Goal: Obtain resource: Download file/media

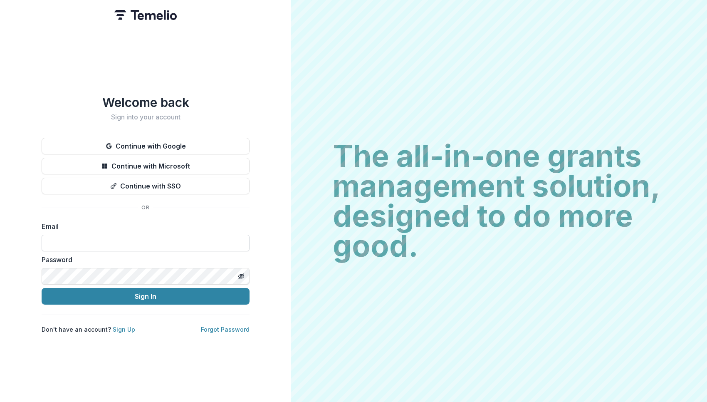
type input "**********"
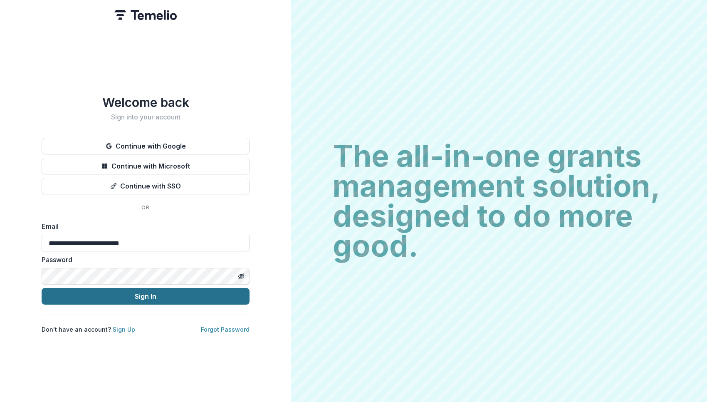
click at [162, 293] on button "Sign In" at bounding box center [146, 296] width 208 height 17
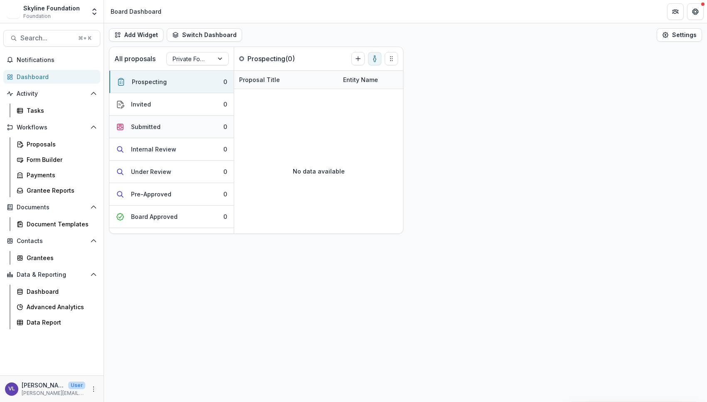
scroll to position [10, 0]
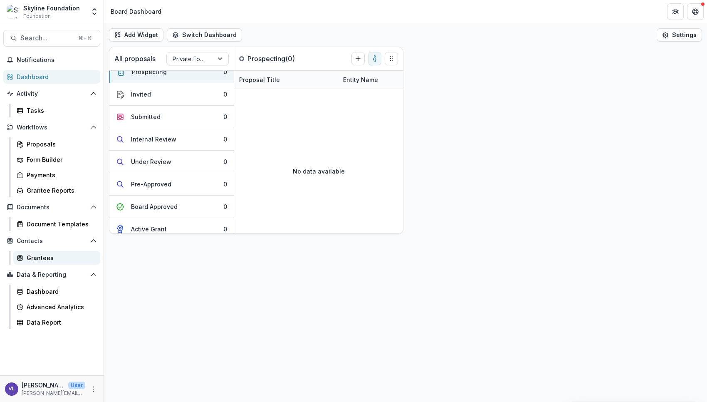
click at [42, 260] on div "Grantees" at bounding box center [60, 257] width 67 height 9
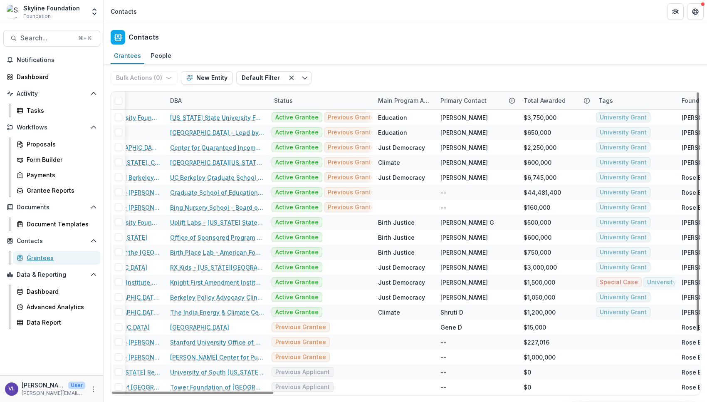
scroll to position [0, 95]
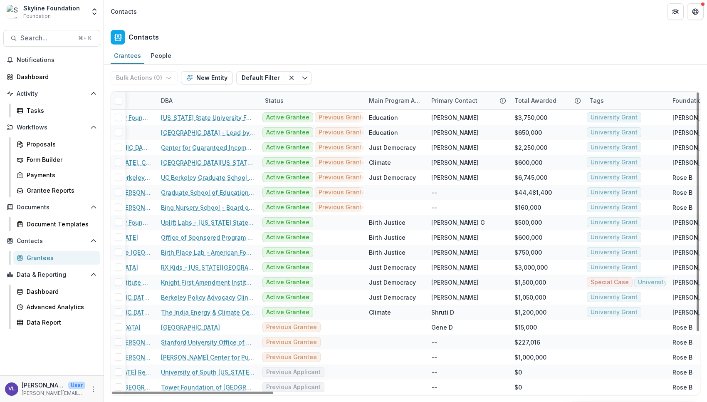
click at [413, 99] on div "Main Program Area of Org" at bounding box center [395, 100] width 62 height 9
click at [302, 77] on icon "Toggle menu" at bounding box center [305, 77] width 7 height 7
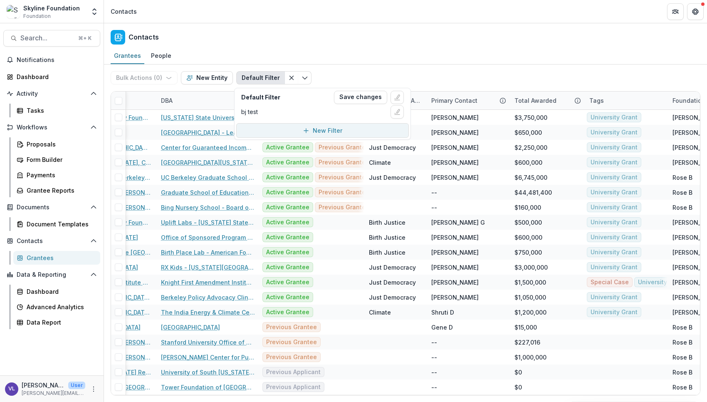
click at [357, 129] on button "New Filter" at bounding box center [322, 130] width 173 height 15
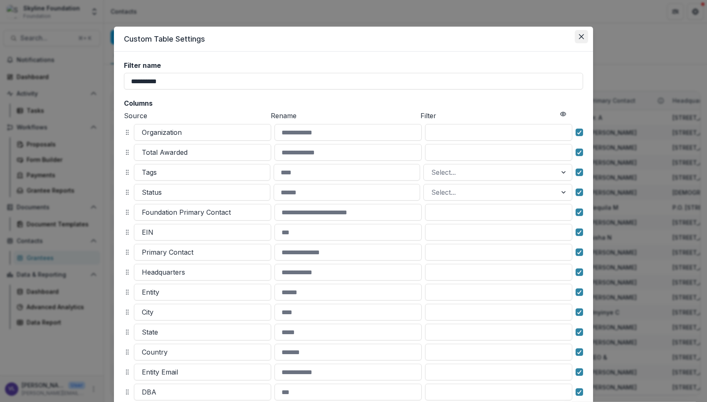
click at [580, 37] on icon "Close" at bounding box center [581, 36] width 5 height 5
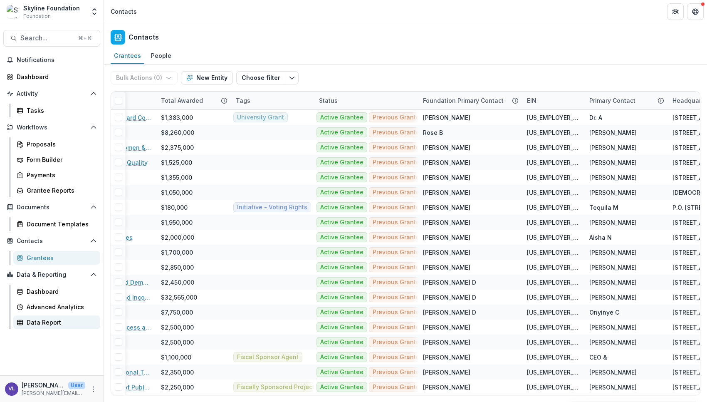
click at [51, 320] on div "Data Report" at bounding box center [60, 322] width 67 height 9
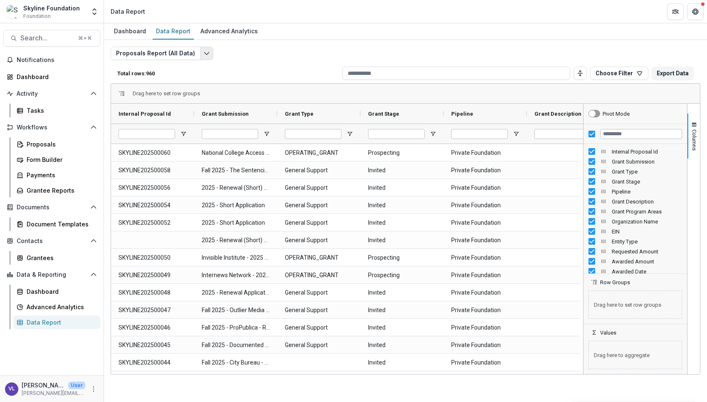
click at [206, 55] on icon "Edit selected report" at bounding box center [206, 53] width 7 height 7
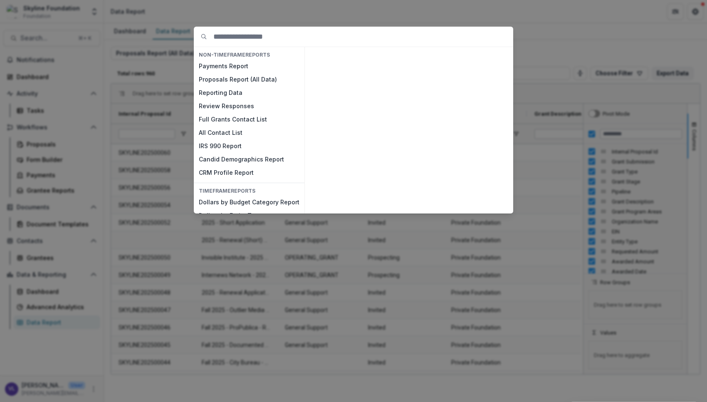
click at [567, 40] on div "NON-TIMEFRAME Reports Payments Report Proposals Report (All Data) Reporting Dat…" at bounding box center [353, 201] width 707 height 402
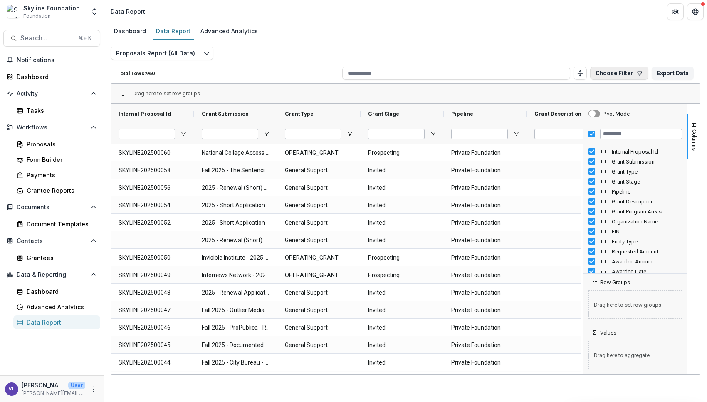
click at [609, 74] on button "Choose Filter" at bounding box center [619, 73] width 58 height 13
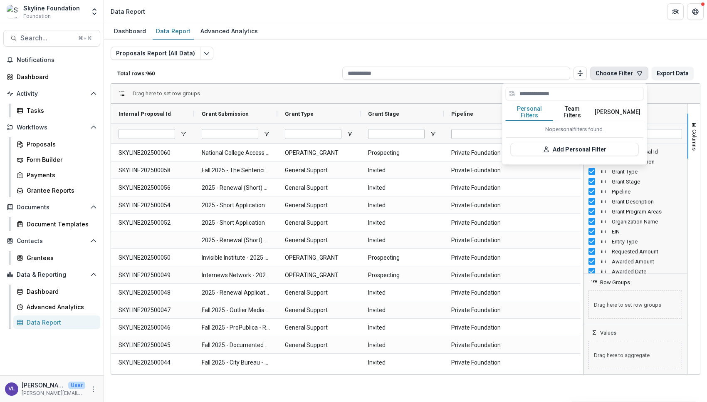
click at [559, 49] on div "Proposals Report (All Data) Total rows: 960 Choose Filter Personal Filters Team…" at bounding box center [406, 201] width 590 height 308
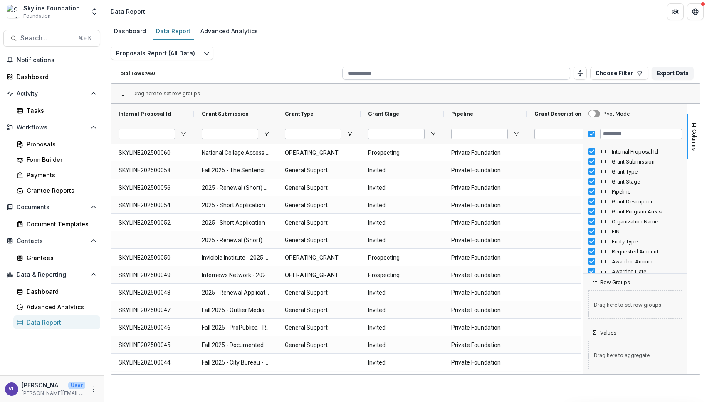
click at [361, 76] on input at bounding box center [456, 73] width 228 height 13
click at [561, 91] on div "Drag here to set row groups" at bounding box center [405, 94] width 589 height 20
click at [556, 113] on span "Grant Description" at bounding box center [558, 114] width 47 height 6
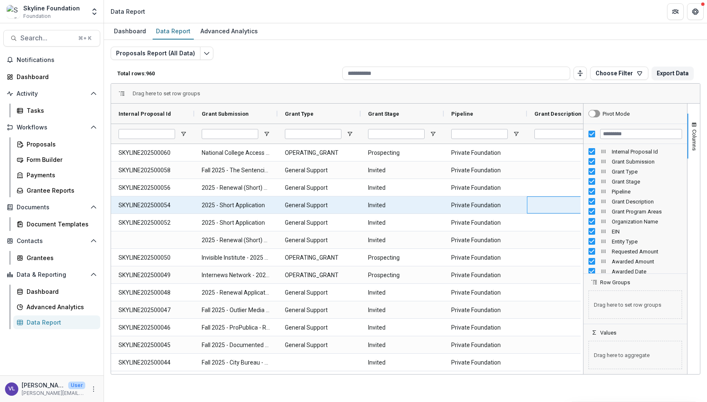
click at [553, 201] on div at bounding box center [568, 204] width 83 height 17
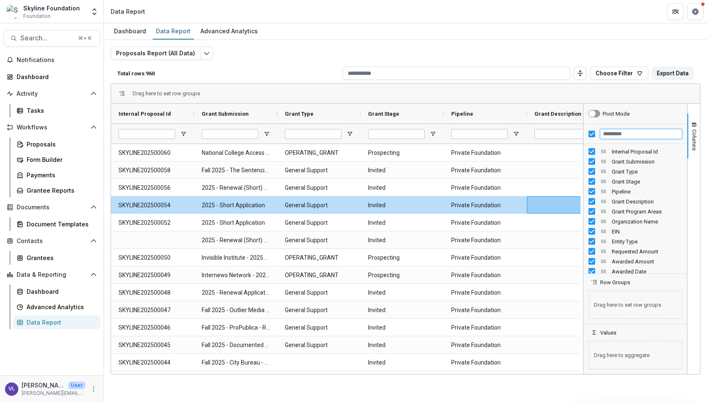
click at [613, 133] on input "Filter Columns Input" at bounding box center [641, 134] width 82 height 10
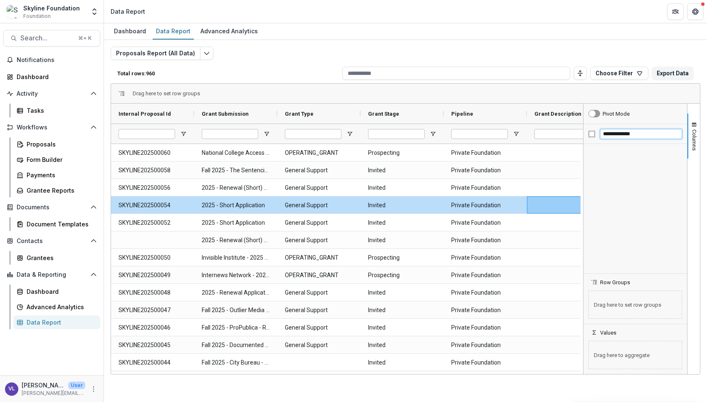
type input "**********"
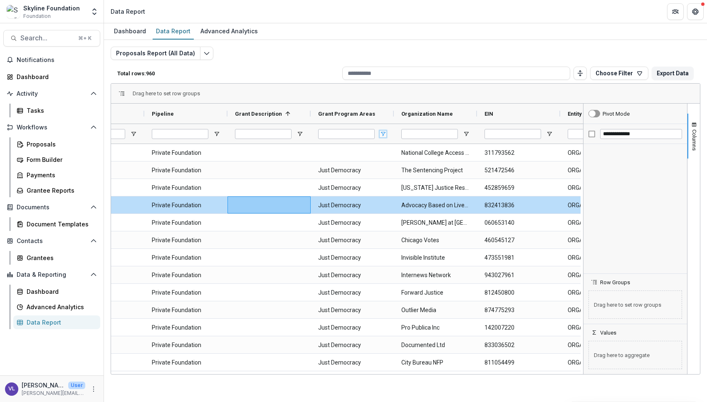
click at [383, 132] on span "Open Filter Menu" at bounding box center [383, 134] width 7 height 7
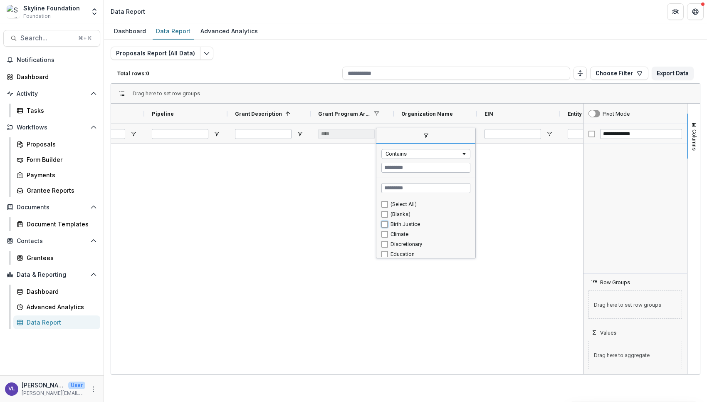
type input "**********"
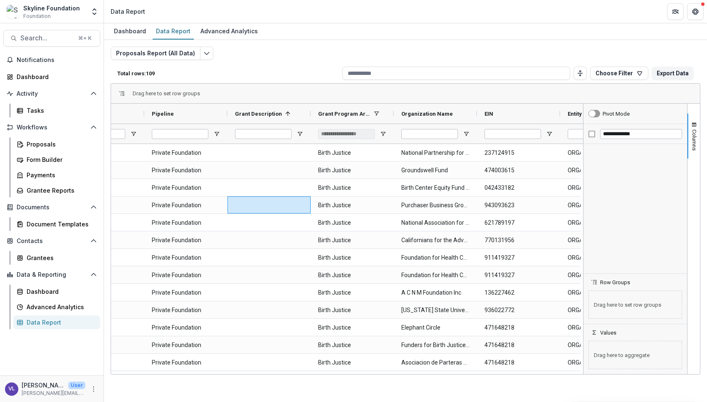
click at [616, 156] on div at bounding box center [636, 208] width 104 height 129
click at [632, 129] on input "**********" at bounding box center [641, 134] width 82 height 10
drag, startPoint x: 634, startPoint y: 131, endPoint x: 597, endPoint y: 132, distance: 36.6
click at [597, 132] on div "**********" at bounding box center [636, 134] width 104 height 20
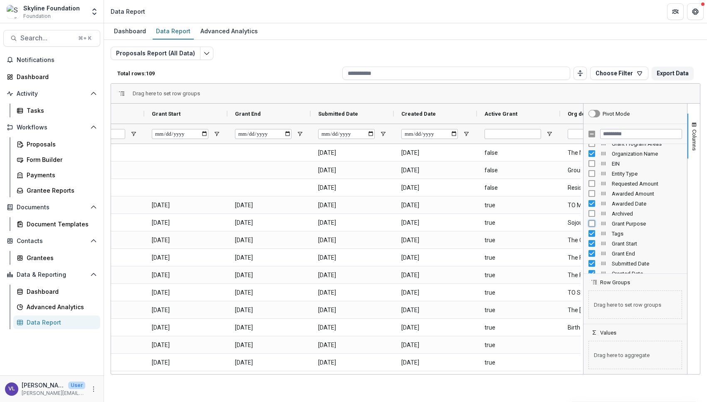
scroll to position [70, 0]
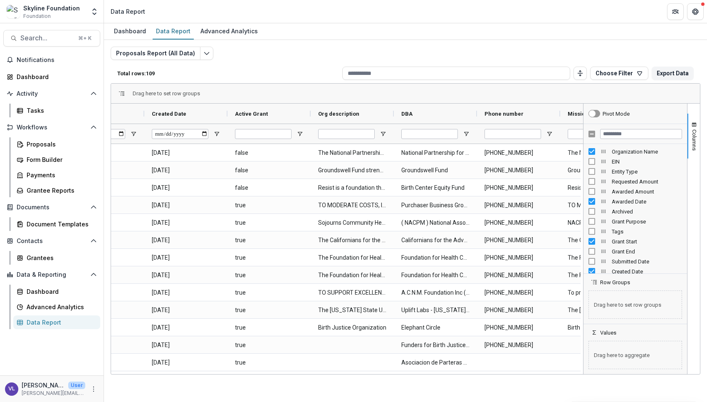
click at [591, 272] on div at bounding box center [635, 272] width 99 height 2
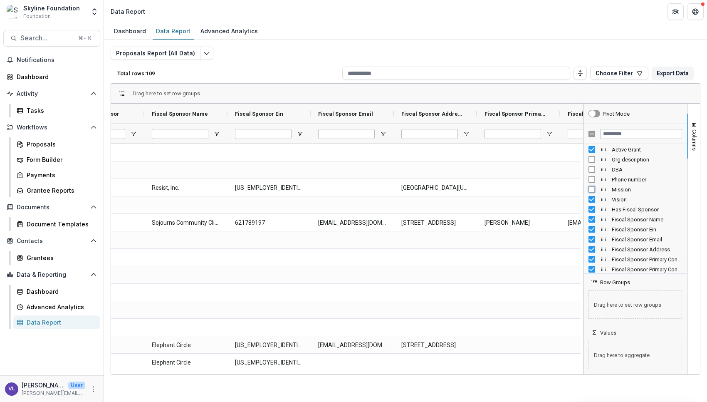
scroll to position [203, 0]
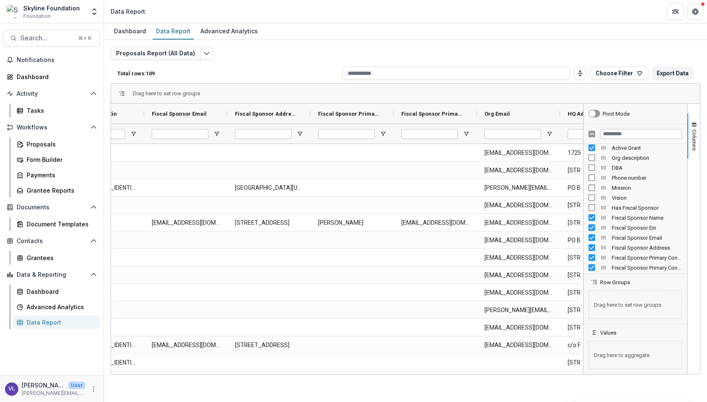
click at [592, 221] on div "Fiscal Sponsor Name" at bounding box center [636, 218] width 94 height 10
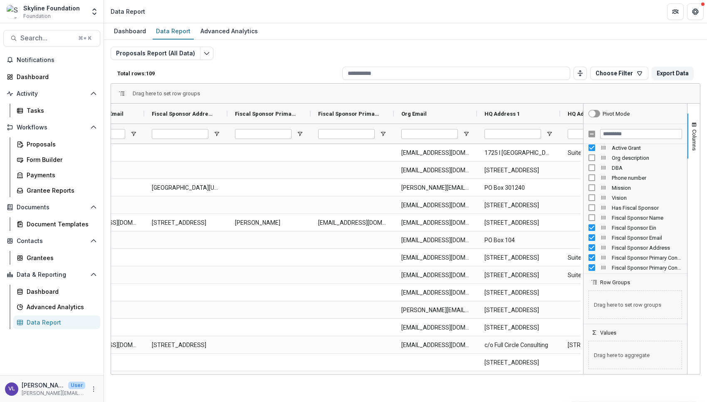
click at [592, 231] on div "Fiscal Sponsor Ein" at bounding box center [636, 228] width 94 height 10
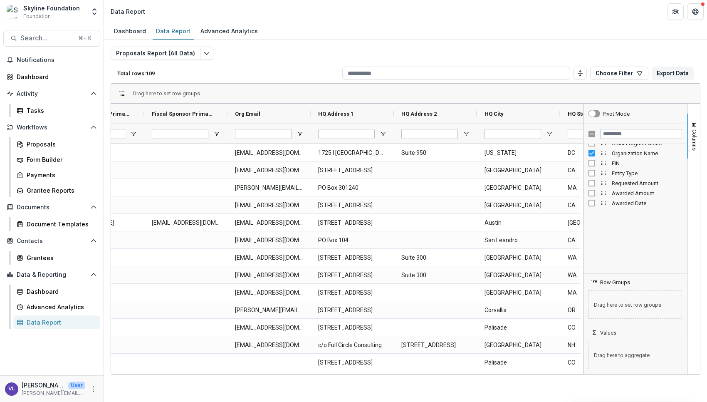
scroll to position [0, 0]
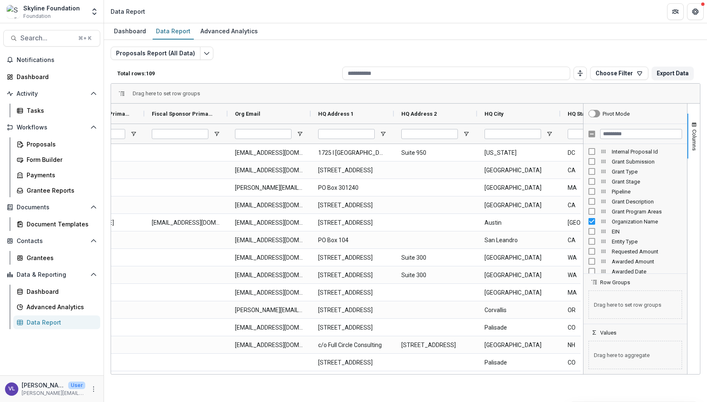
click at [544, 82] on div "Total rows: 109 Choose Filter Personal Filters Team Filters Temelio Filters No …" at bounding box center [406, 73] width 590 height 20
click at [695, 111] on div "Columns" at bounding box center [694, 239] width 12 height 270
click at [629, 91] on div "Drag here to set row groups" at bounding box center [405, 94] width 589 height 20
click at [256, 59] on div "Proposals Report (All Data) Total rows: 109 Choose Filter Personal Filters Team…" at bounding box center [406, 201] width 590 height 308
click at [207, 84] on div "Drag here to set row groups" at bounding box center [405, 94] width 589 height 20
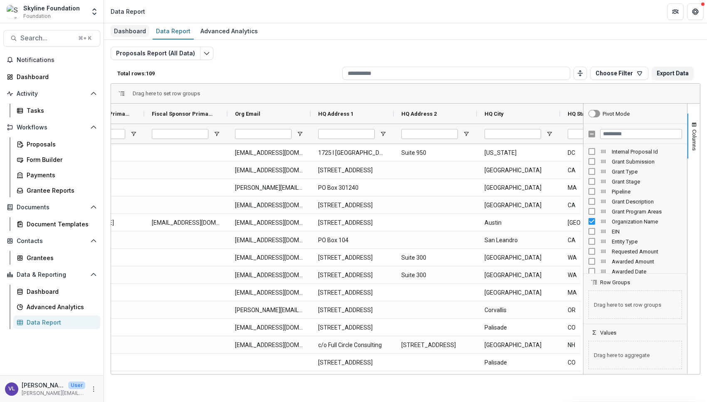
click at [129, 29] on div "Dashboard" at bounding box center [130, 31] width 39 height 12
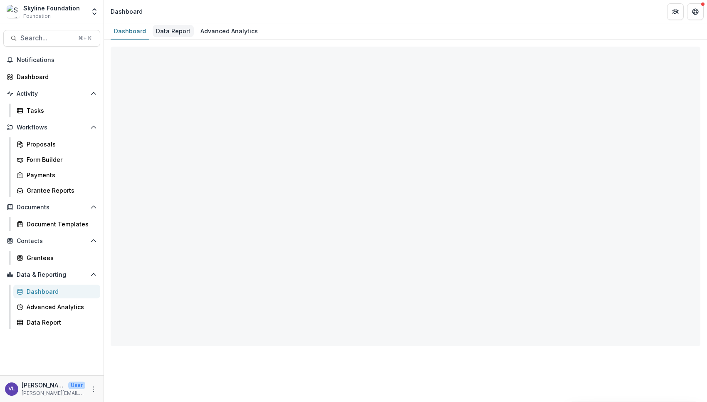
click at [164, 28] on div "Data Report" at bounding box center [173, 31] width 41 height 12
click at [171, 30] on div "Data Report" at bounding box center [173, 31] width 41 height 12
select select "**********"
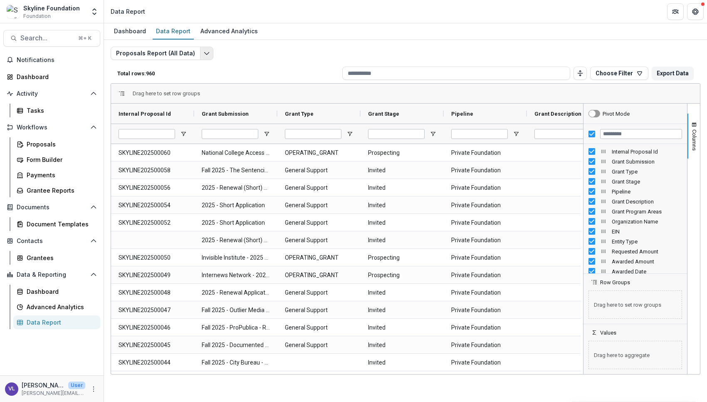
click at [203, 53] on icon "Edit selected report" at bounding box center [206, 53] width 7 height 7
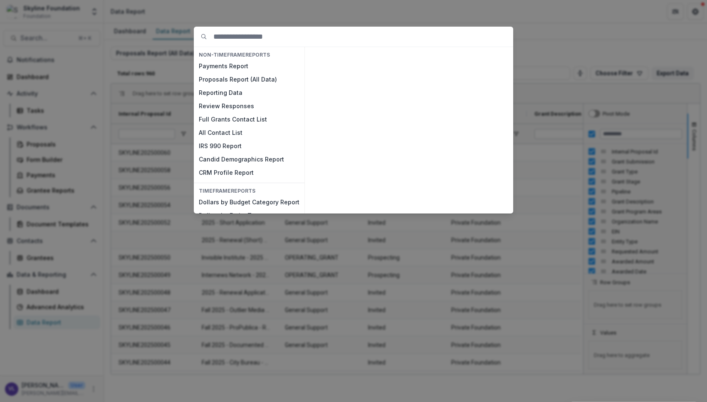
click at [283, 13] on div "NON-TIMEFRAME Reports Payments Report Proposals Report (All Data) Reporting Dat…" at bounding box center [353, 201] width 707 height 402
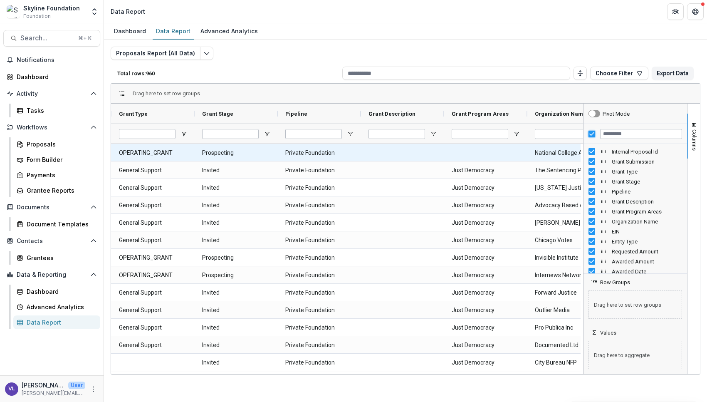
scroll to position [0, 190]
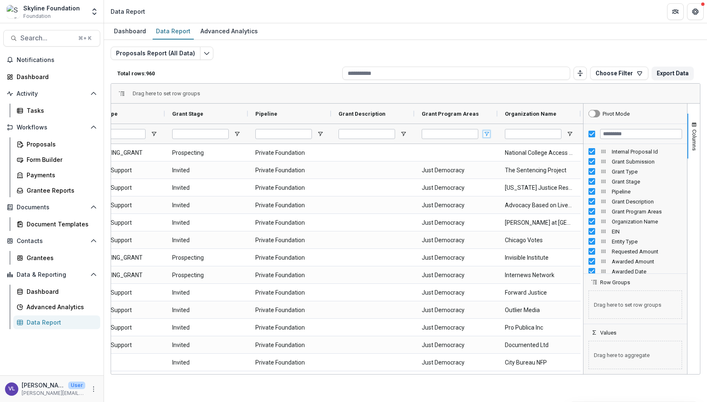
click at [486, 133] on span "Open Filter Menu" at bounding box center [486, 134] width 7 height 7
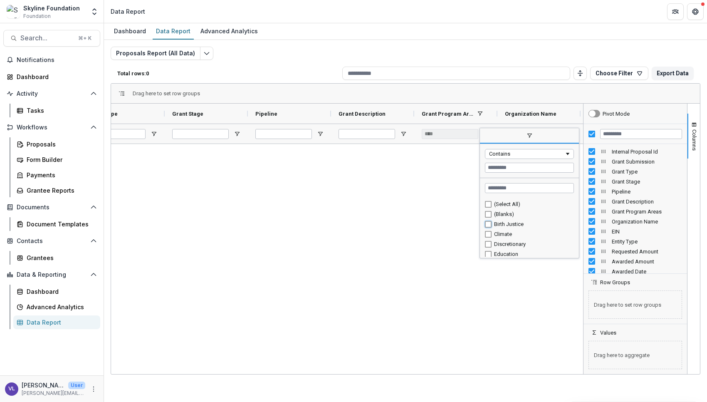
type input "**********"
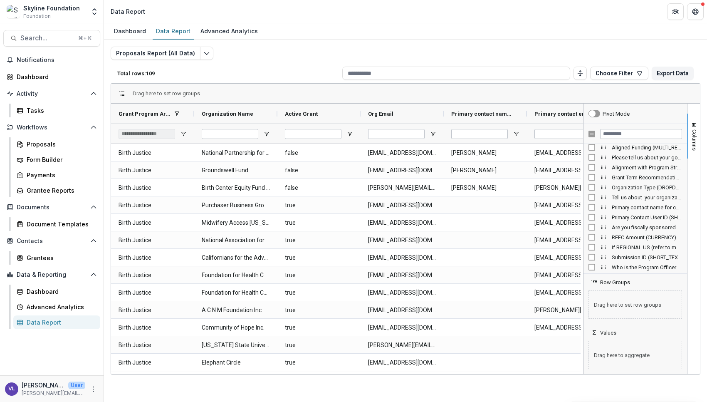
scroll to position [1777, 0]
click at [591, 208] on div "Organization Type (DROPDOWN_LIST)" at bounding box center [636, 211] width 94 height 10
click at [677, 70] on button "Export Data" at bounding box center [673, 73] width 42 height 13
